Goal: Task Accomplishment & Management: Manage account settings

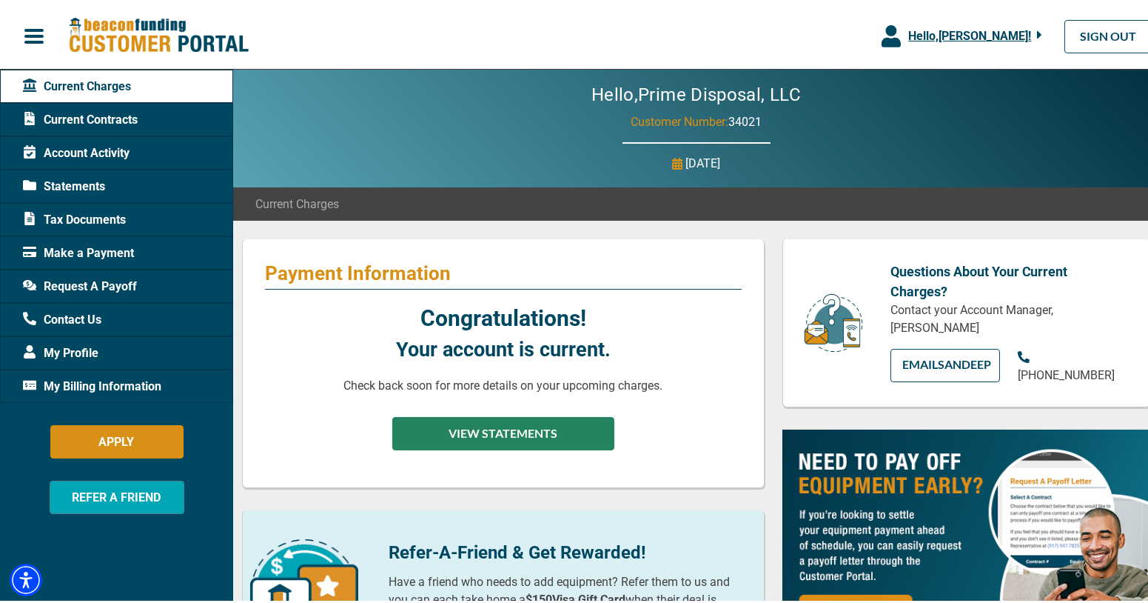
click at [520, 425] on button "VIEW STATEMENTS" at bounding box center [503, 430] width 222 height 33
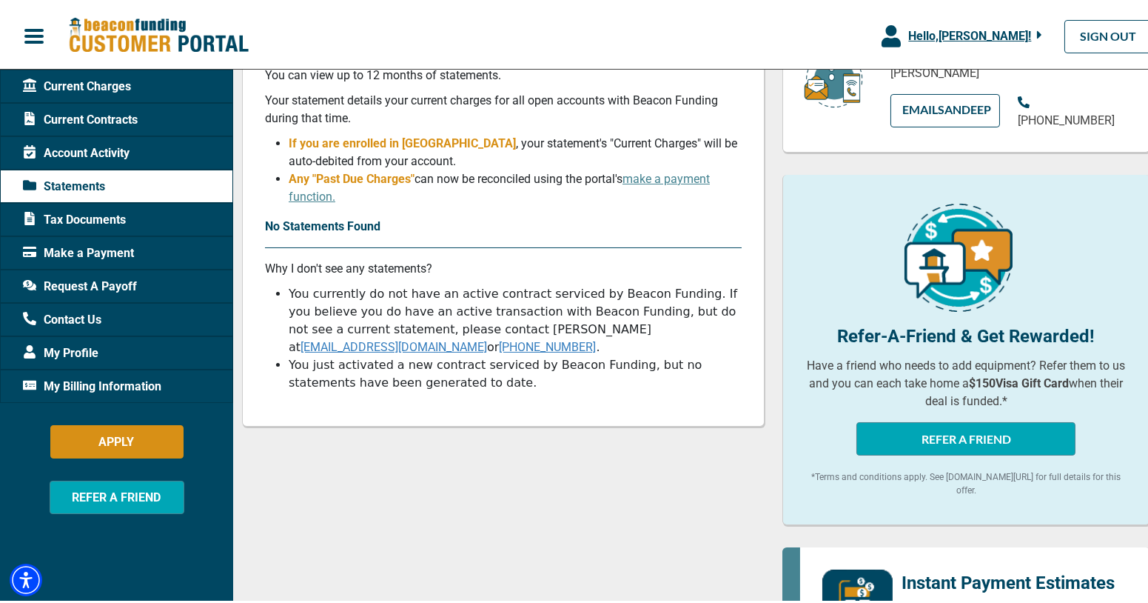
scroll to position [222, 0]
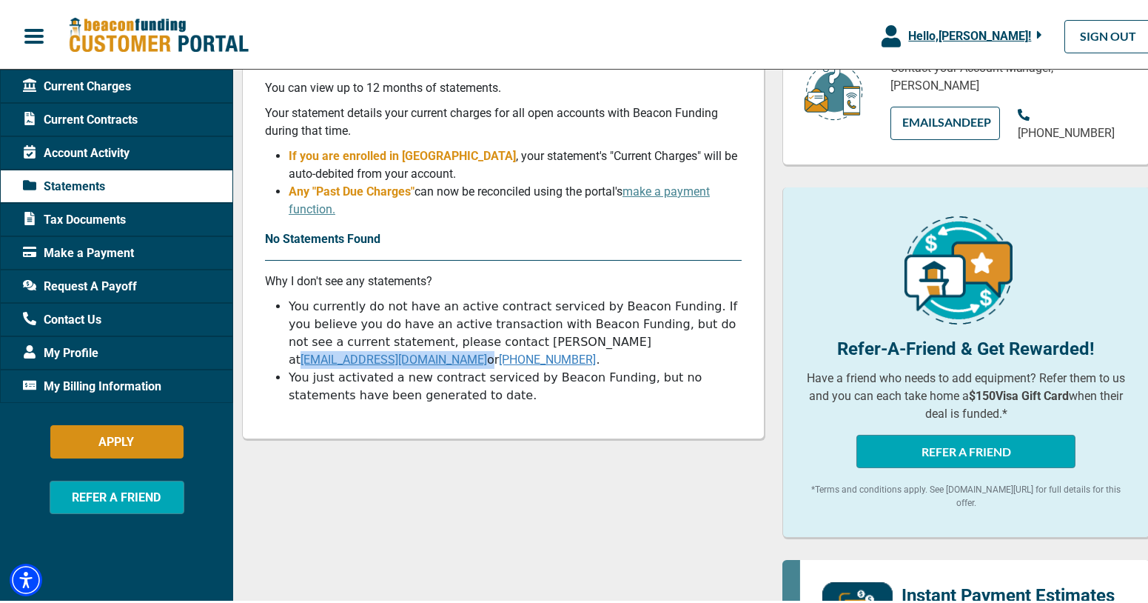
drag, startPoint x: 705, startPoint y: 346, endPoint x: 543, endPoint y: 349, distance: 162.2
click at [543, 348] on li "You currently do not have an active contract serviced by Beacon Funding. If you…" at bounding box center [515, 330] width 453 height 71
copy li "[EMAIL_ADDRESS][DOMAIN_NAME]"
click at [52, 260] on div "Make a Payment" at bounding box center [116, 249] width 233 height 33
click at [66, 248] on span "Make a Payment" at bounding box center [78, 250] width 111 height 18
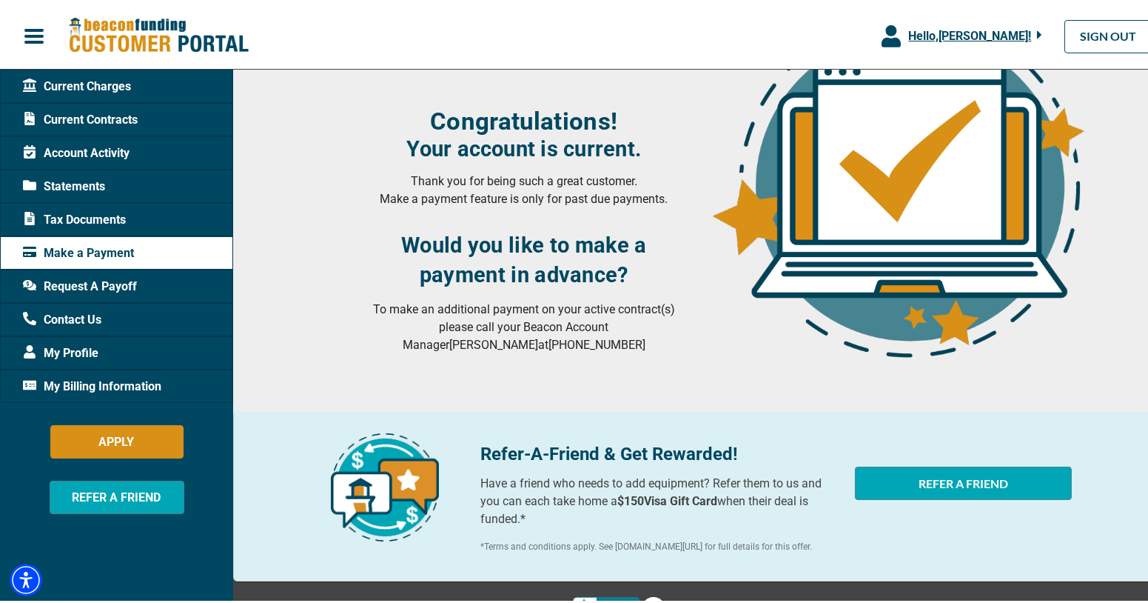
scroll to position [215, 0]
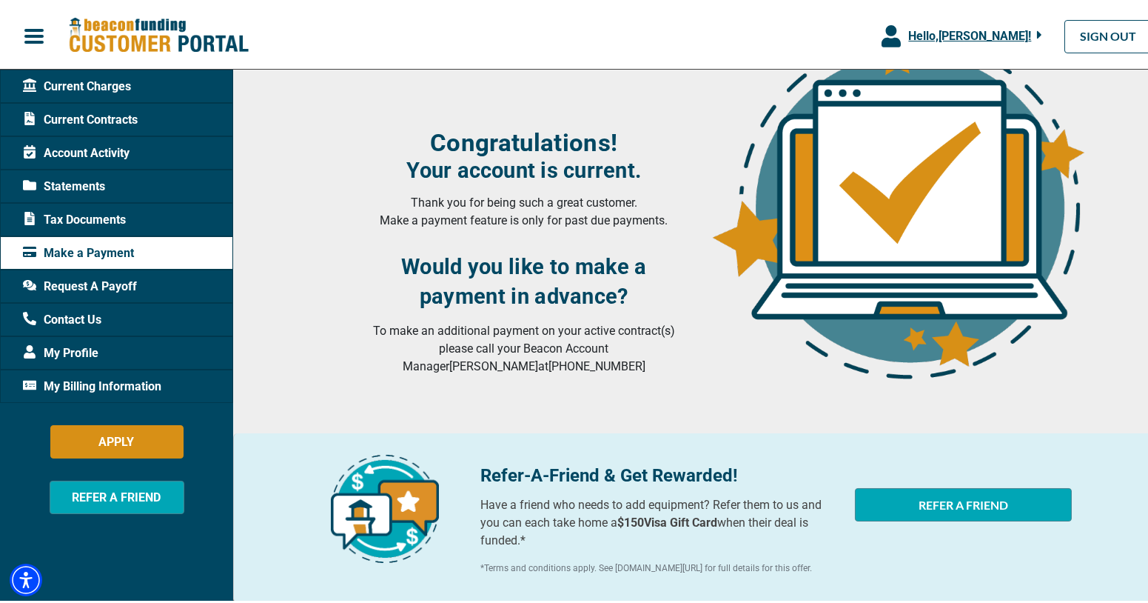
click at [87, 104] on div "Current Contracts" at bounding box center [116, 116] width 233 height 33
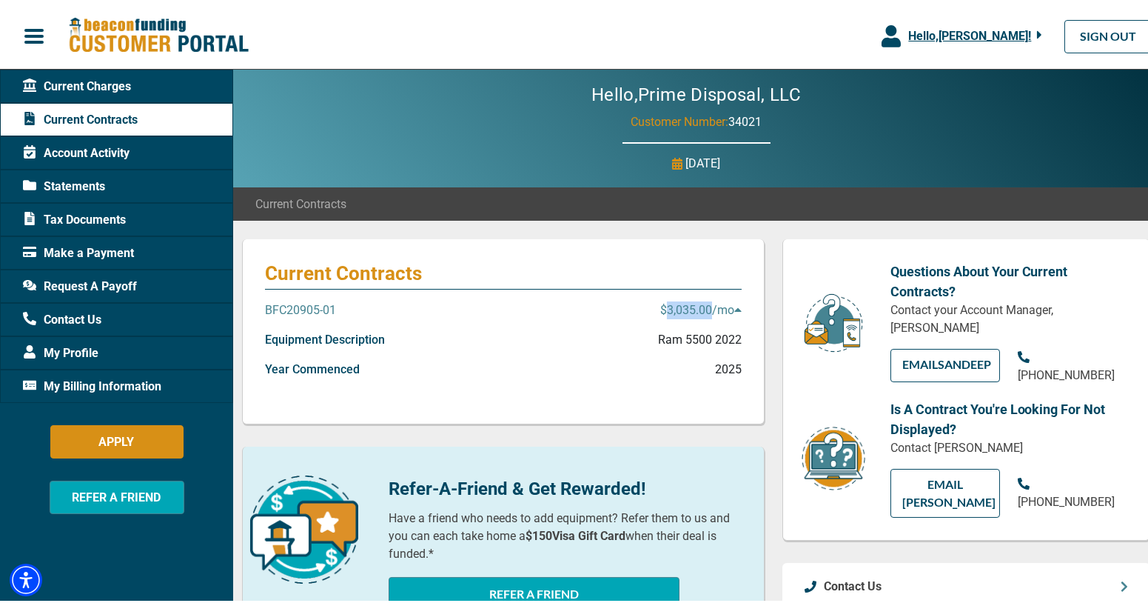
drag, startPoint x: 658, startPoint y: 308, endPoint x: 703, endPoint y: 311, distance: 44.5
click at [703, 311] on p "$3,035.00 /mo" at bounding box center [700, 307] width 81 height 18
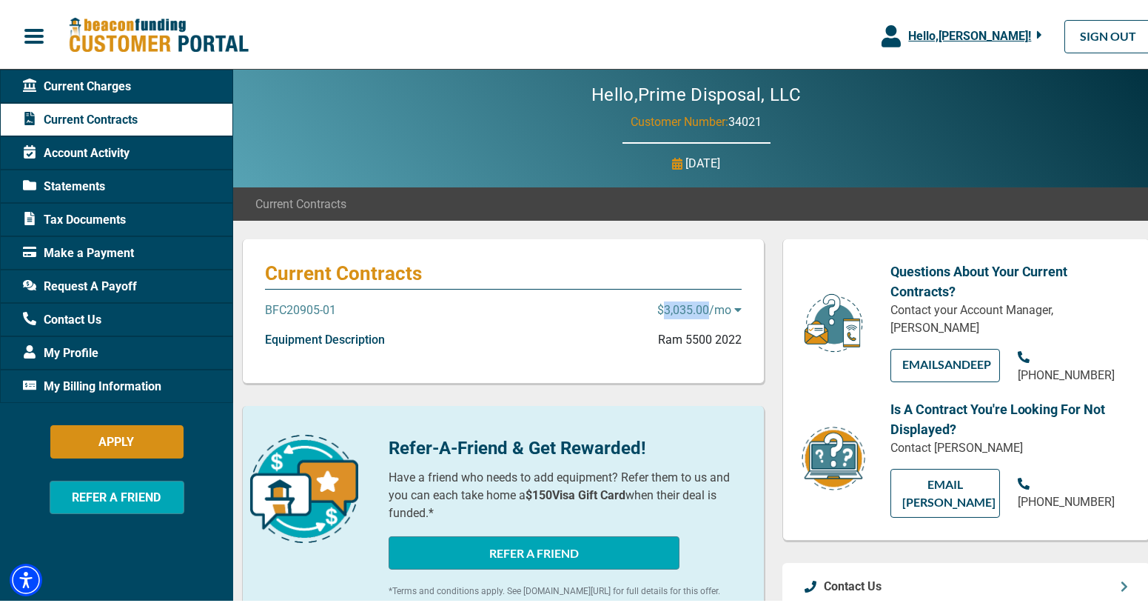
copy p "3,035.00"
click at [359, 103] on div "Hello, Prime Disposal, LLC Customer Number: 34021 [DATE]" at bounding box center [696, 126] width 926 height 118
click at [360, 98] on div "Hello, Prime Disposal, LLC Customer Number: 34021 [DATE]" at bounding box center [696, 126] width 926 height 118
drag, startPoint x: 794, startPoint y: 151, endPoint x: 487, endPoint y: 96, distance: 311.4
click at [487, 96] on div "Hello, Prime Disposal, LLC Customer Number: 34021 [DATE]" at bounding box center [696, 126] width 926 height 118
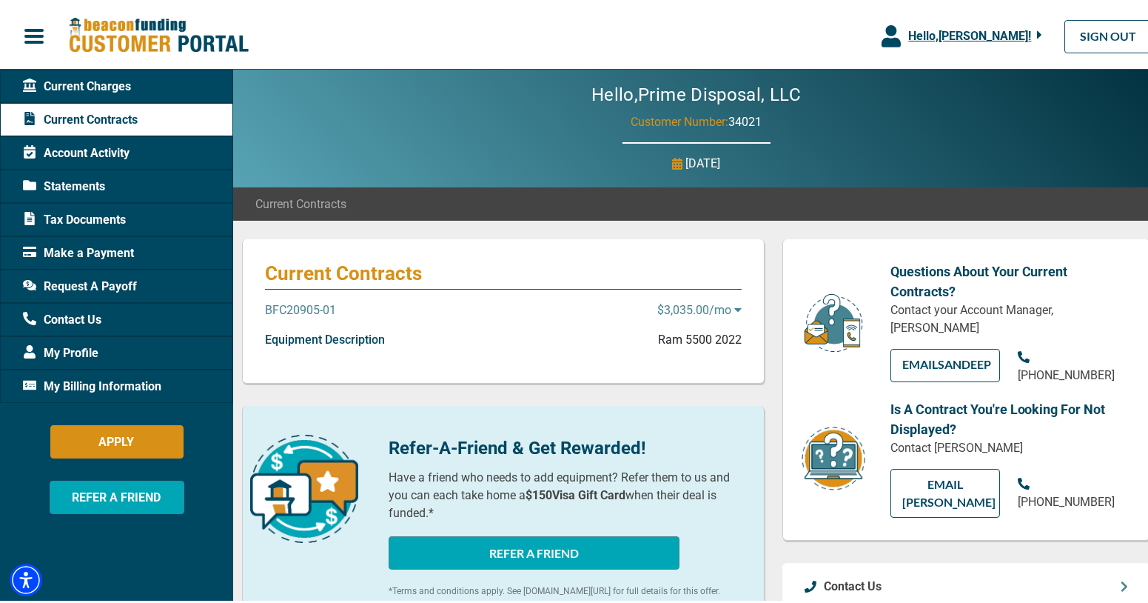
click at [487, 96] on div "Hello, Prime Disposal, LLC Customer Number: 34021 [DATE]" at bounding box center [696, 126] width 926 height 118
click at [1037, 28] on icon "button" at bounding box center [1039, 31] width 5 height 13
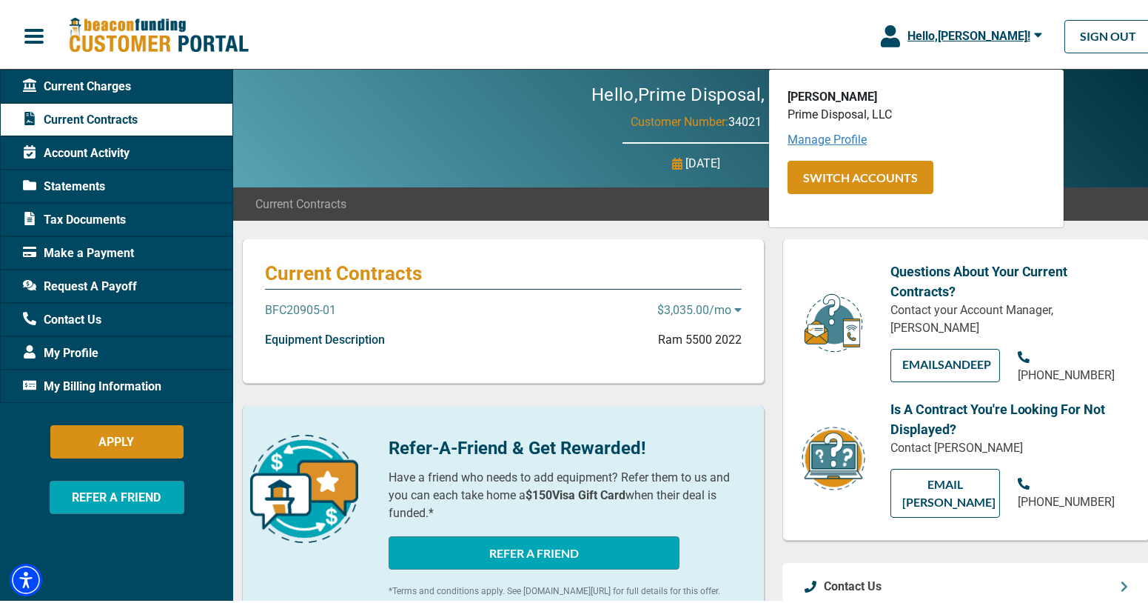
click at [823, 138] on link "Manage Profile" at bounding box center [827, 137] width 79 height 14
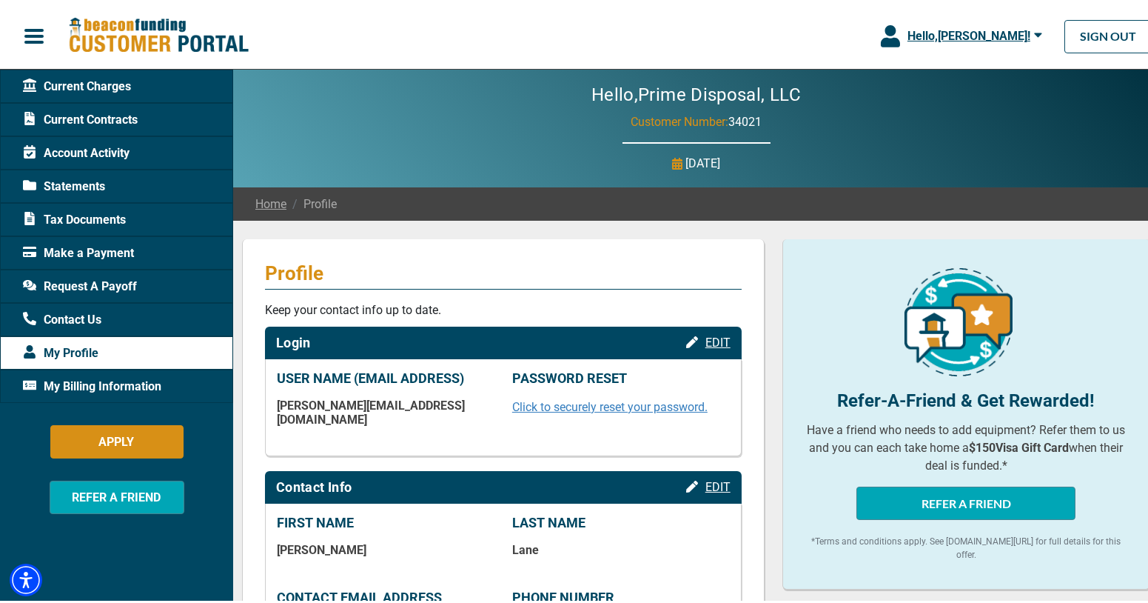
click at [1023, 31] on div "Hello, [PERSON_NAME] !" at bounding box center [971, 33] width 142 height 18
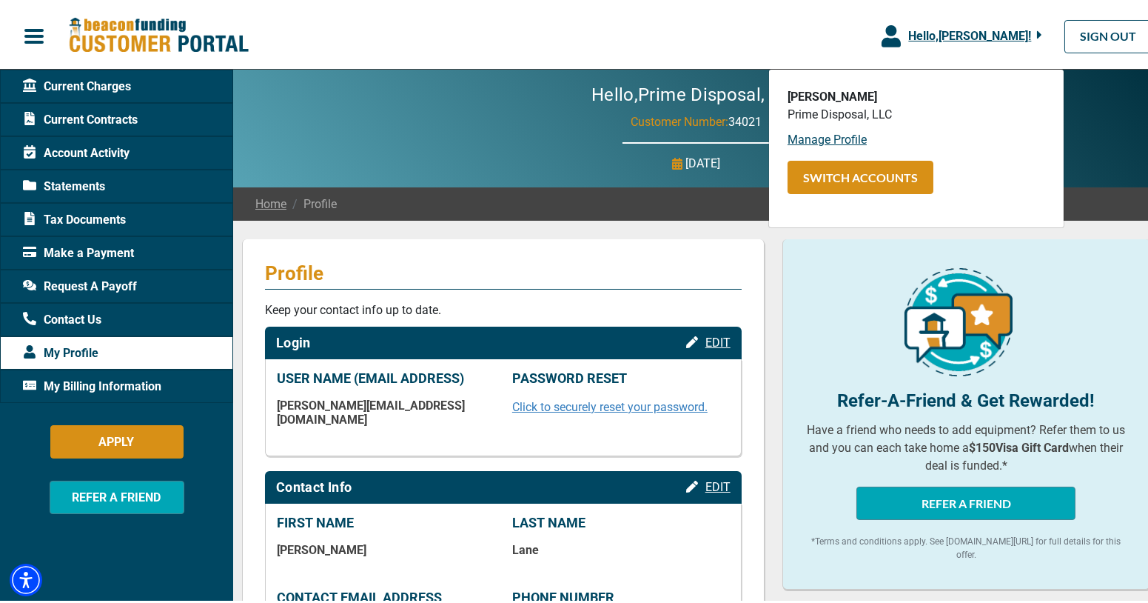
click at [64, 543] on div "Current Charges Current Contracts Account Activity Statements Tax Documents Mak…" at bounding box center [116, 368] width 233 height 603
